Goal: Obtain resource: Obtain resource

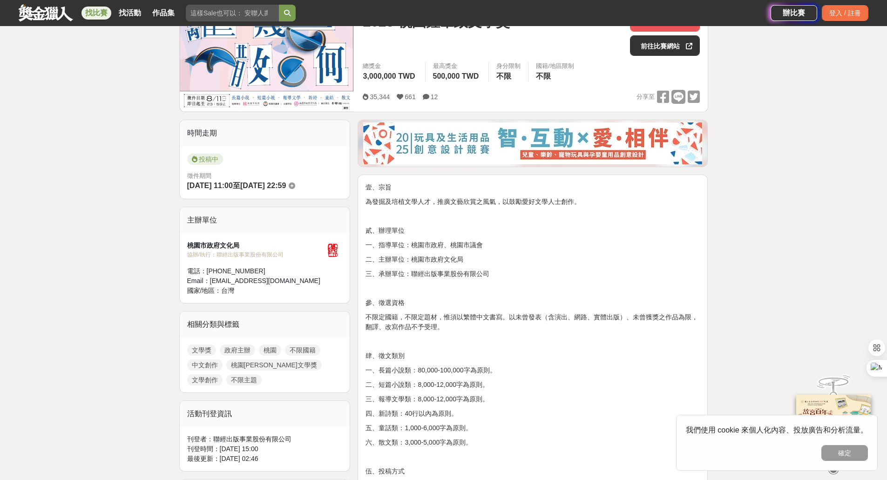
scroll to position [140, 0]
click at [481, 299] on p "參、徵選資格" at bounding box center [532, 302] width 334 height 10
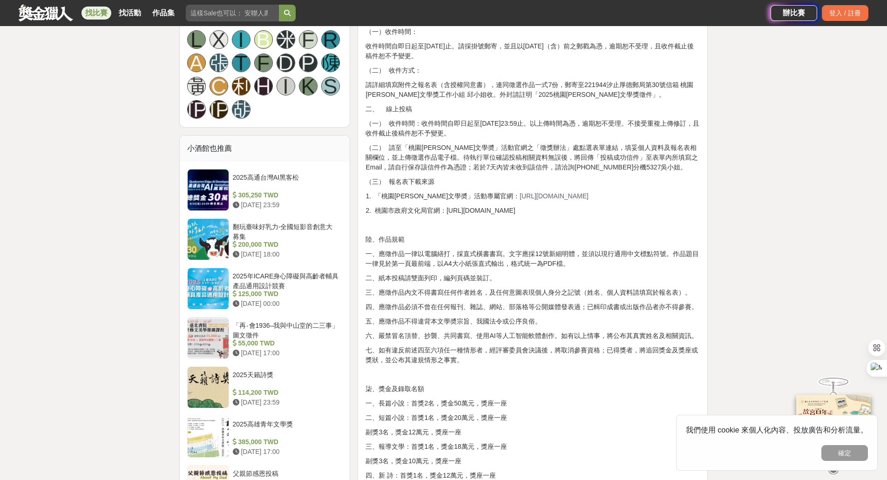
scroll to position [605, 0]
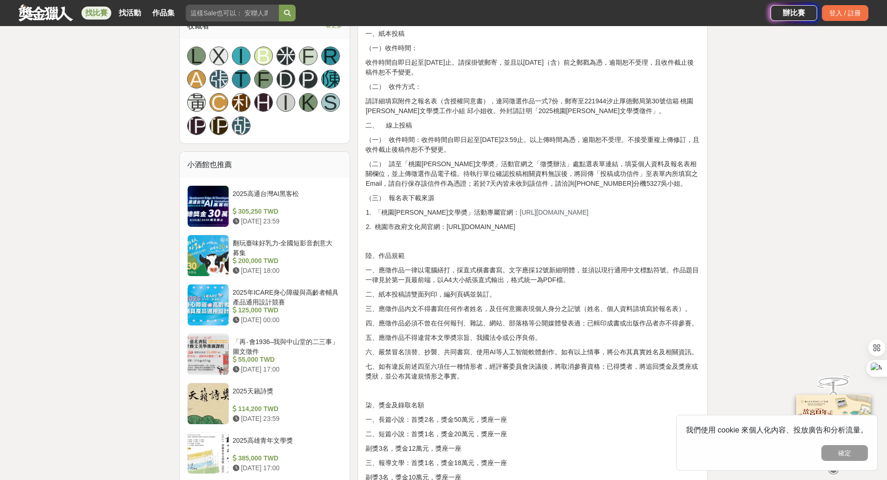
click at [524, 205] on div "壹、宗旨 為發掘及培植文學人才，推廣文藝欣賞之風氣，以鼓勵愛好文學人士創作。 貳、辦理單位 一、指導單位：桃園市政府、桃園市議會 二、主辦單位：桃園市政府文化…" at bounding box center [532, 359] width 334 height 1287
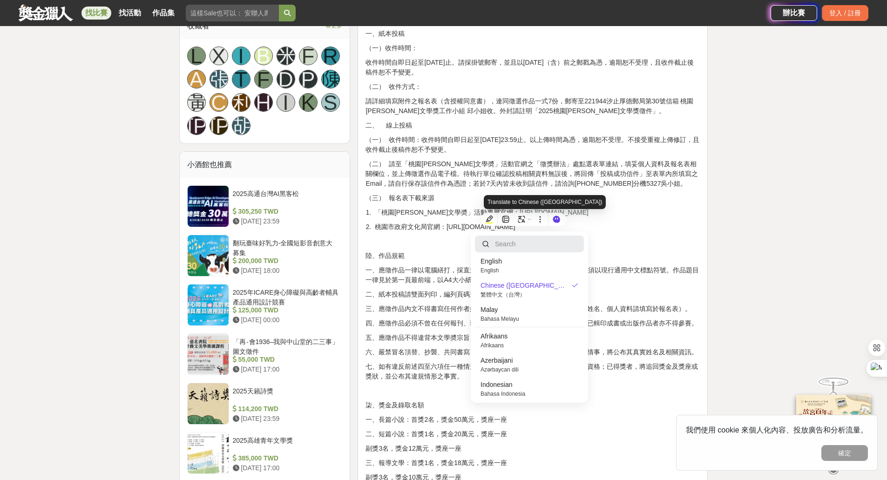
click at [521, 201] on div "Translate to Chinese ([GEOGRAPHIC_DATA])" at bounding box center [545, 202] width 122 height 14
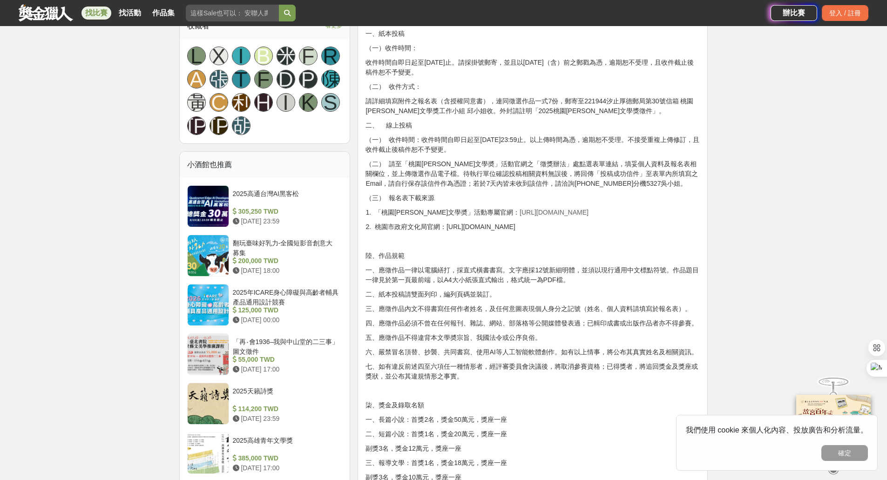
click at [585, 197] on p "（三） 報名表下載來源" at bounding box center [532, 198] width 334 height 10
click at [567, 213] on span "[URL][DOMAIN_NAME]" at bounding box center [554, 212] width 69 height 7
click at [579, 210] on p "1. 「桃園[PERSON_NAME]文學奬」活動專屬官網： [URL][DOMAIN_NAME]" at bounding box center [532, 213] width 334 height 10
drag, startPoint x: 576, startPoint y: 210, endPoint x: 483, endPoint y: 211, distance: 92.7
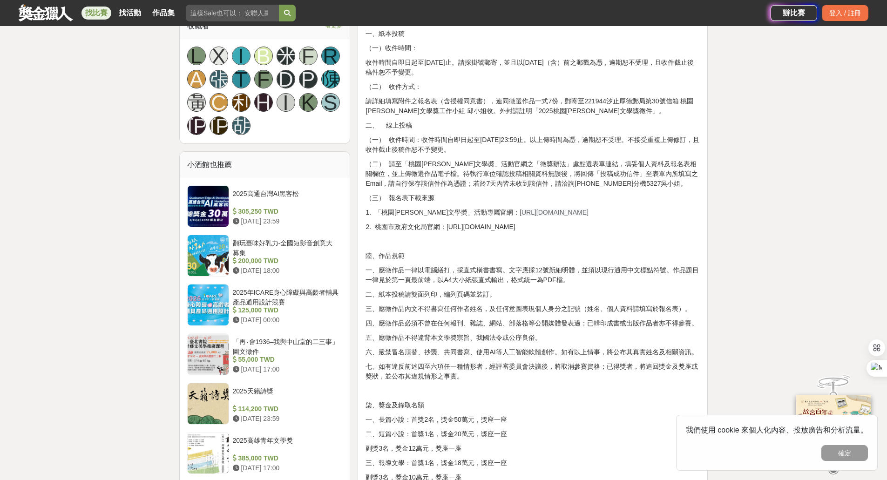
click at [483, 211] on p "1. 「桃園[PERSON_NAME]文學奬」活動專屬官網： [URL][DOMAIN_NAME]" at bounding box center [532, 213] width 334 height 10
